Goal: Information Seeking & Learning: Learn about a topic

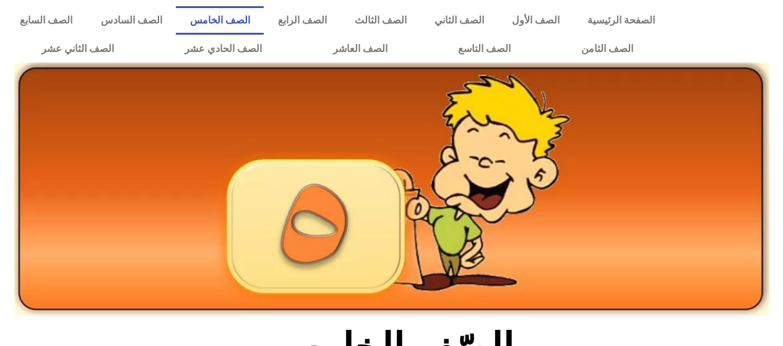
click at [264, 20] on link "الصف الخامس" at bounding box center [220, 20] width 88 height 28
click at [264, 22] on link "الصف الخامس" at bounding box center [220, 20] width 88 height 28
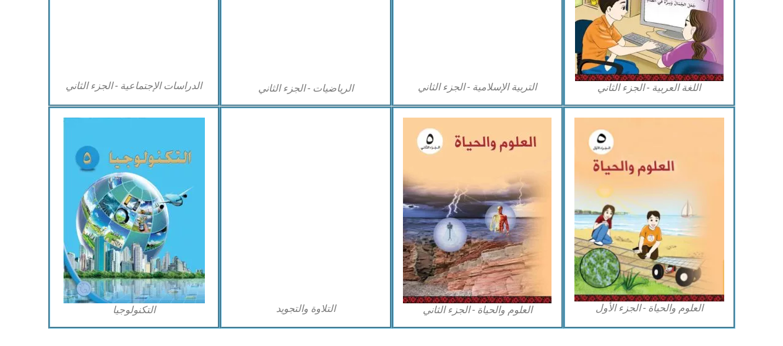
scroll to position [738, 0]
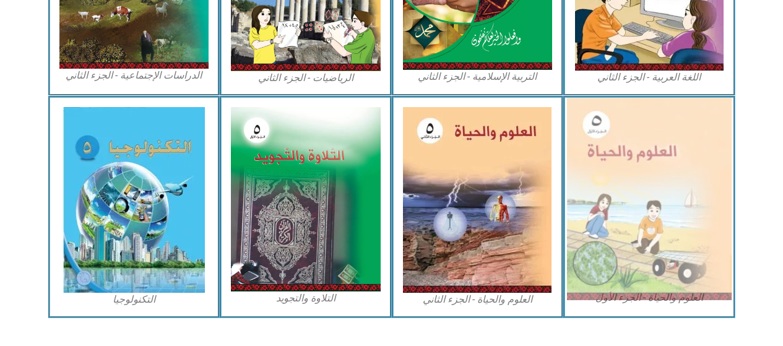
click at [613, 261] on img at bounding box center [649, 199] width 165 height 202
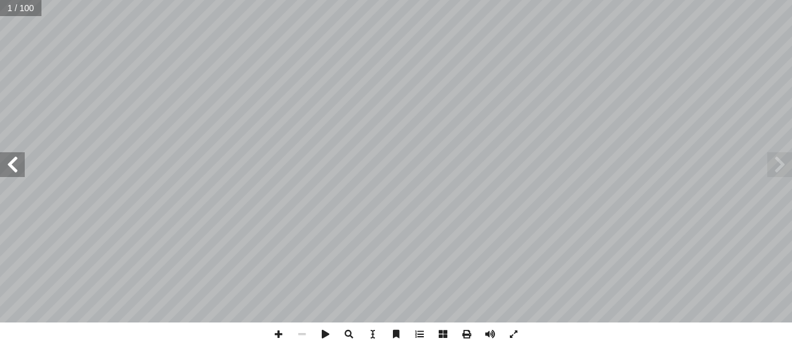
click at [17, 171] on span at bounding box center [12, 164] width 25 height 25
click at [14, 174] on span at bounding box center [12, 164] width 25 height 25
click at [13, 172] on span at bounding box center [12, 164] width 25 height 25
click at [11, 172] on span at bounding box center [12, 164] width 25 height 25
click at [10, 171] on span at bounding box center [12, 164] width 25 height 25
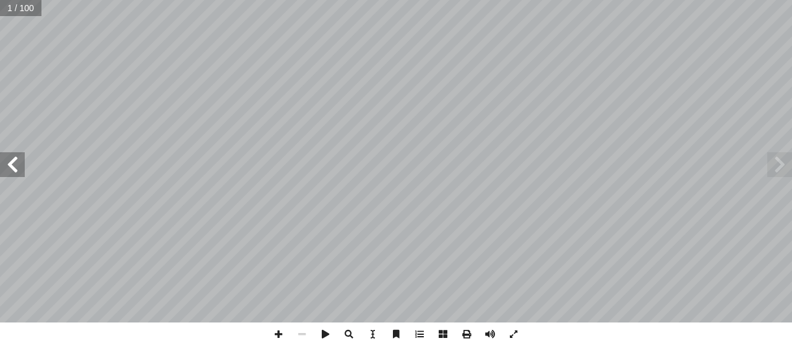
click at [10, 171] on span at bounding box center [12, 164] width 25 height 25
click at [15, 167] on span at bounding box center [12, 164] width 25 height 25
click at [17, 166] on span at bounding box center [12, 164] width 25 height 25
click at [24, 161] on span at bounding box center [12, 164] width 25 height 25
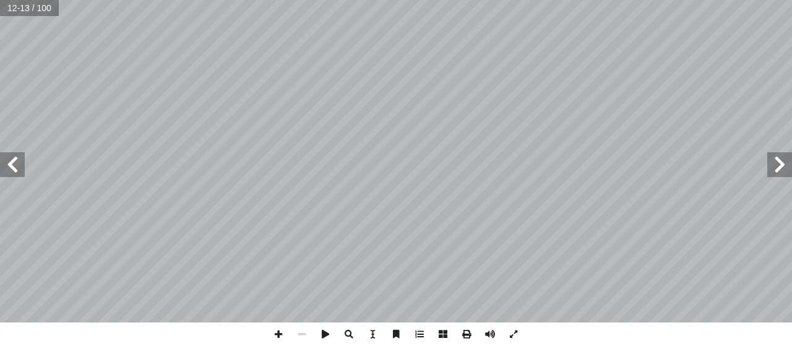
click at [19, 168] on span at bounding box center [12, 164] width 25 height 25
click at [17, 167] on span at bounding box center [12, 164] width 25 height 25
click at [14, 162] on span at bounding box center [12, 164] width 25 height 25
click at [17, 158] on span at bounding box center [12, 164] width 25 height 25
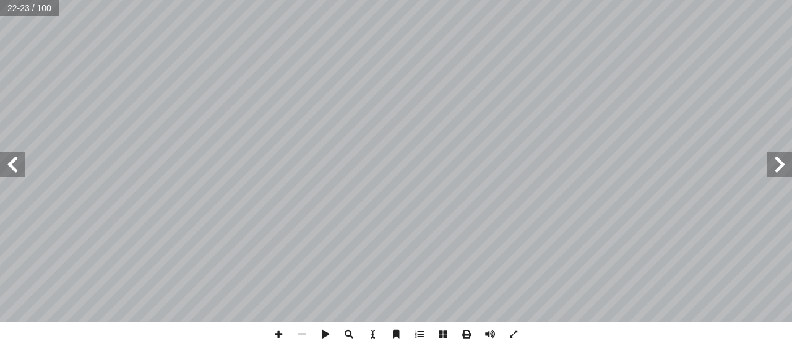
click at [16, 162] on span at bounding box center [12, 164] width 25 height 25
click at [17, 160] on span at bounding box center [12, 164] width 25 height 25
click at [10, 166] on span at bounding box center [12, 164] width 25 height 25
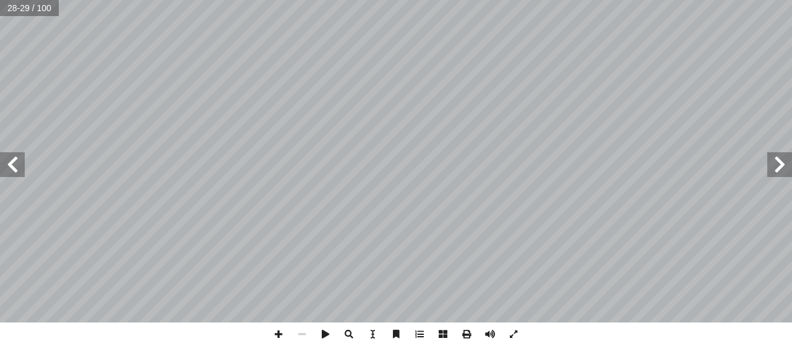
click at [17, 160] on span at bounding box center [12, 164] width 25 height 25
click at [17, 161] on span at bounding box center [12, 164] width 25 height 25
click at [11, 159] on span at bounding box center [12, 164] width 25 height 25
